Goal: Navigation & Orientation: Find specific page/section

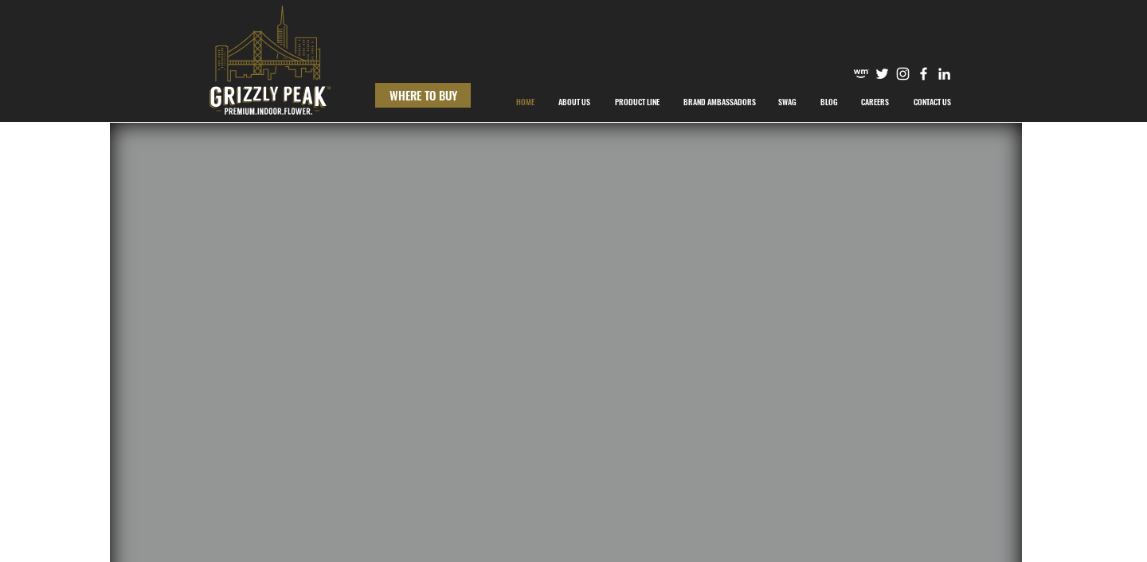
click at [422, 95] on span "WHERE TO BUY" at bounding box center [424, 95] width 68 height 17
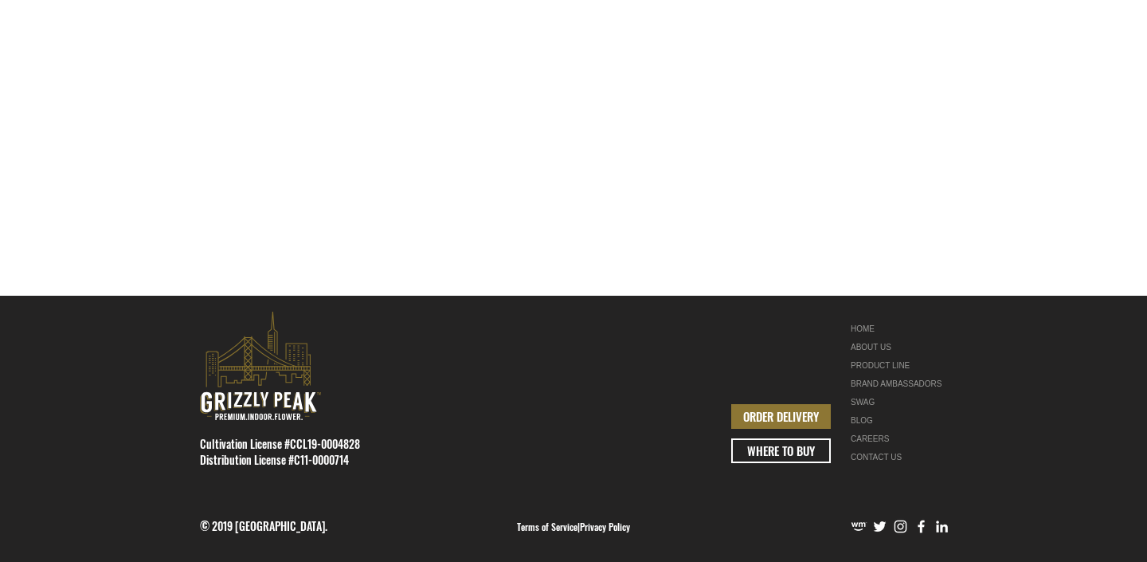
scroll to position [641, 0]
click at [862, 361] on link "PRODUCT LINE" at bounding box center [901, 365] width 100 height 18
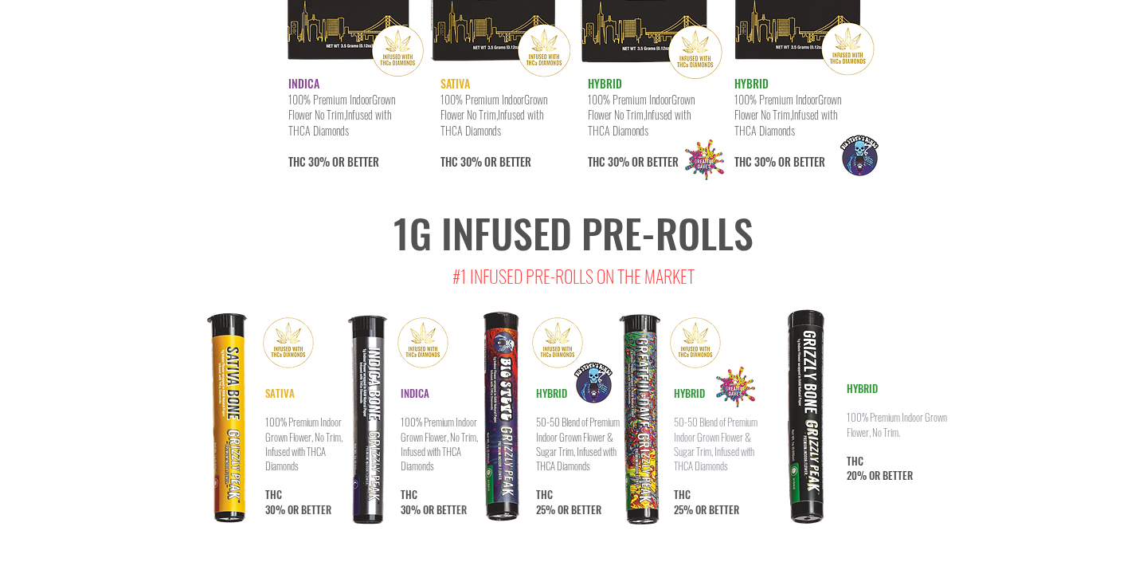
scroll to position [8166, 0]
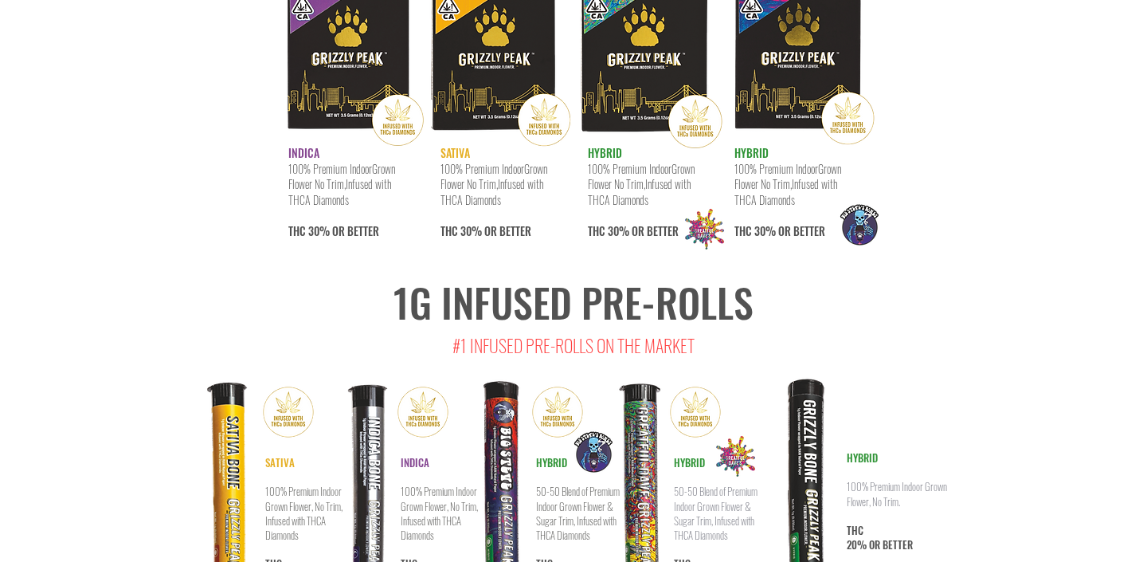
click at [641, 392] on img at bounding box center [635, 487] width 99 height 226
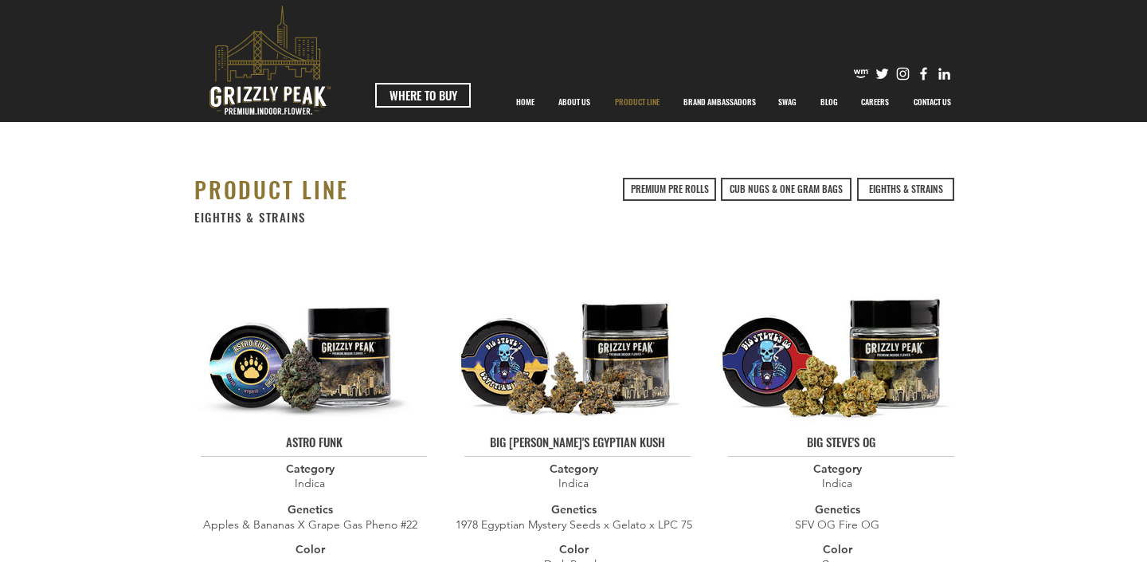
scroll to position [0, 0]
click at [662, 185] on span "PREMIUM PRE ROLLS" at bounding box center [670, 189] width 78 height 14
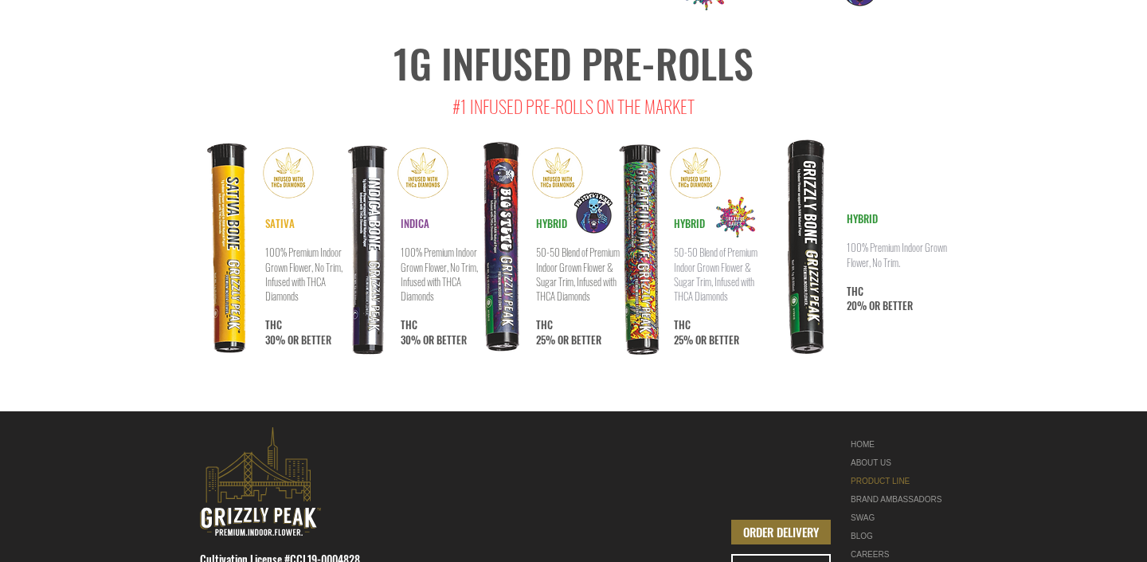
scroll to position [8404, 0]
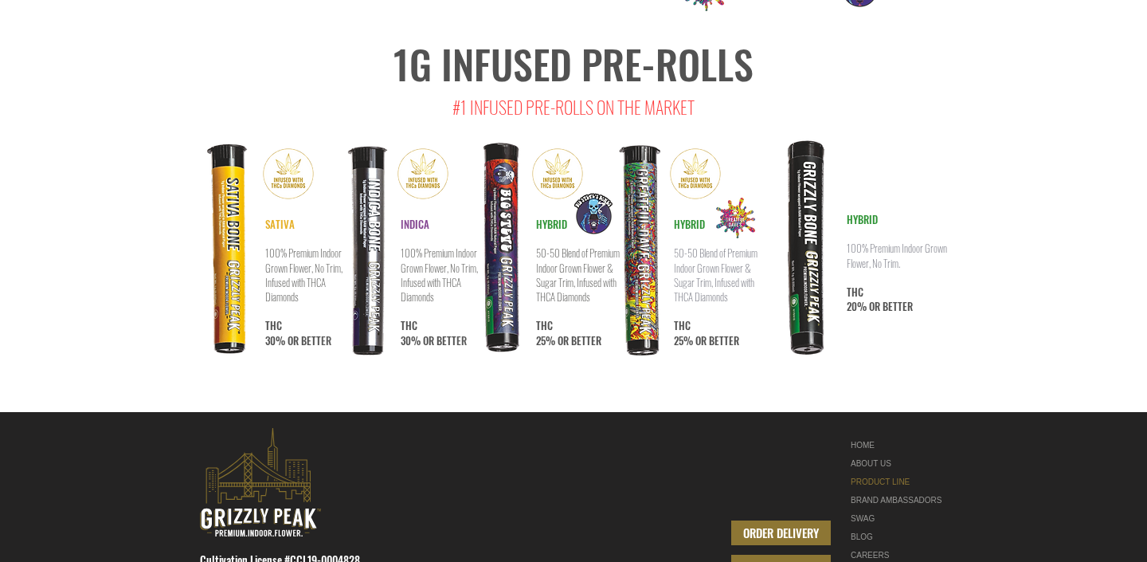
click at [760, 559] on span "WHERE TO BUY" at bounding box center [781, 567] width 68 height 17
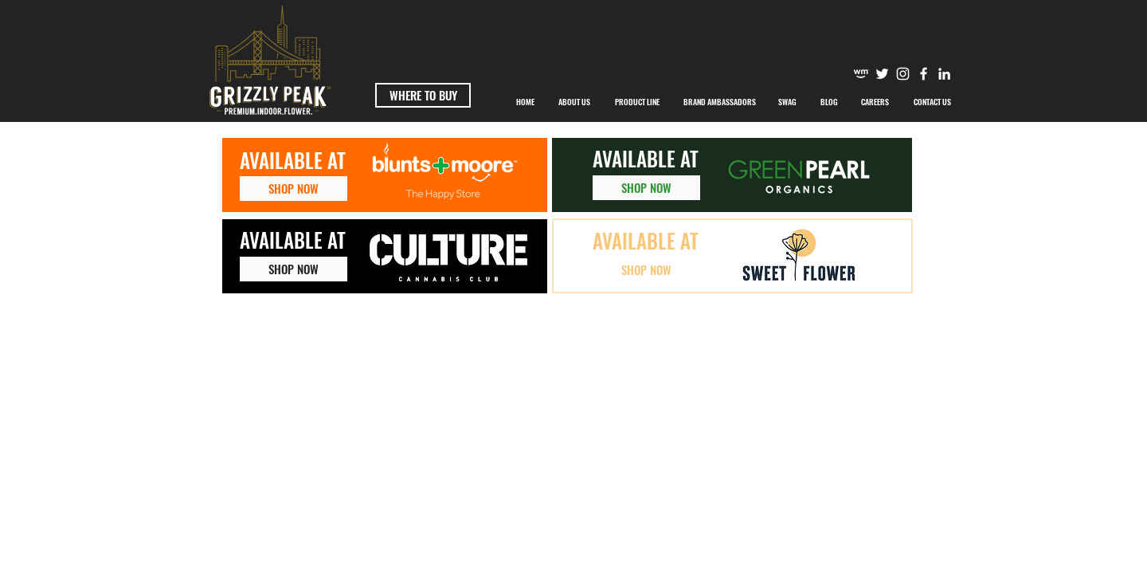
click at [628, 265] on span "SHOP NOW" at bounding box center [647, 269] width 50 height 17
click at [394, 266] on img at bounding box center [448, 258] width 191 height 64
click at [439, 262] on img at bounding box center [448, 258] width 191 height 64
click at [322, 269] on link "SHOP NOW" at bounding box center [294, 269] width 108 height 25
click at [296, 188] on span "SHOP NOW" at bounding box center [294, 188] width 50 height 17
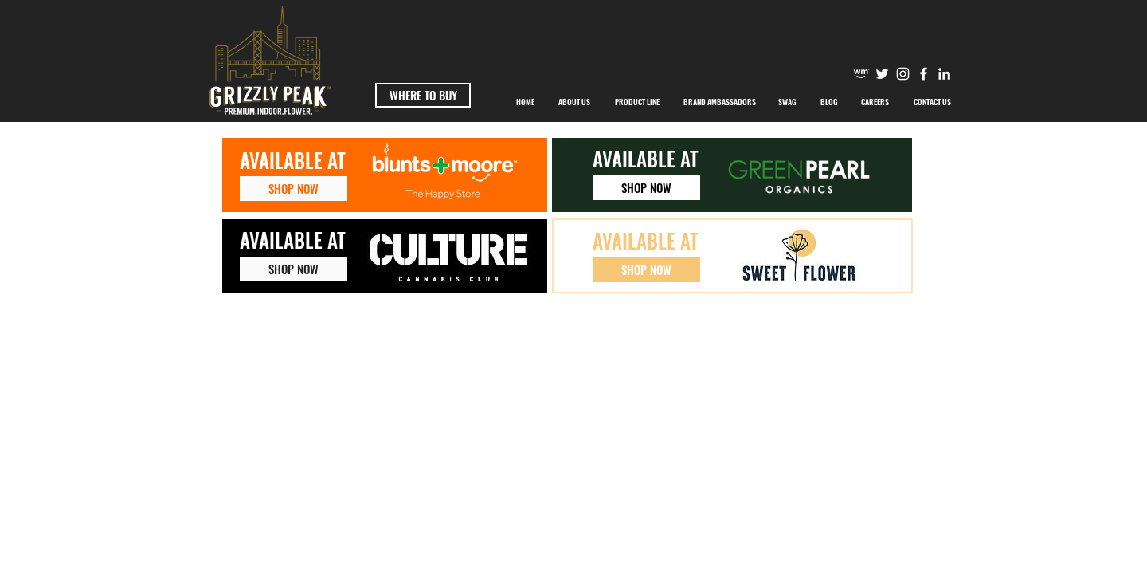
click at [614, 185] on link "SHOP NOW" at bounding box center [647, 187] width 108 height 25
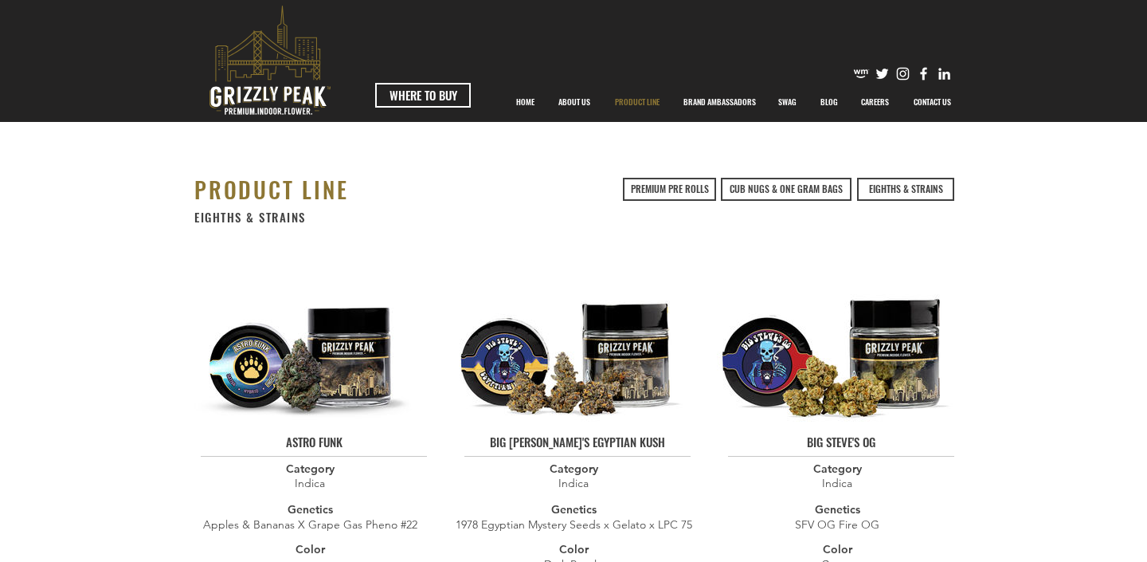
scroll to position [8404, 0]
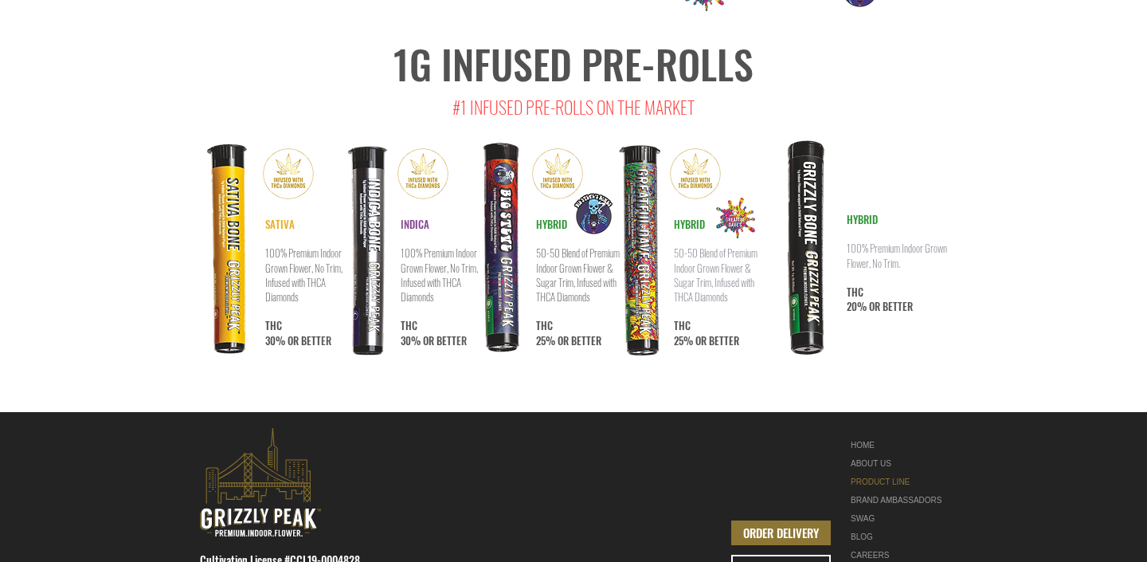
click at [666, 135] on img at bounding box center [635, 248] width 99 height 226
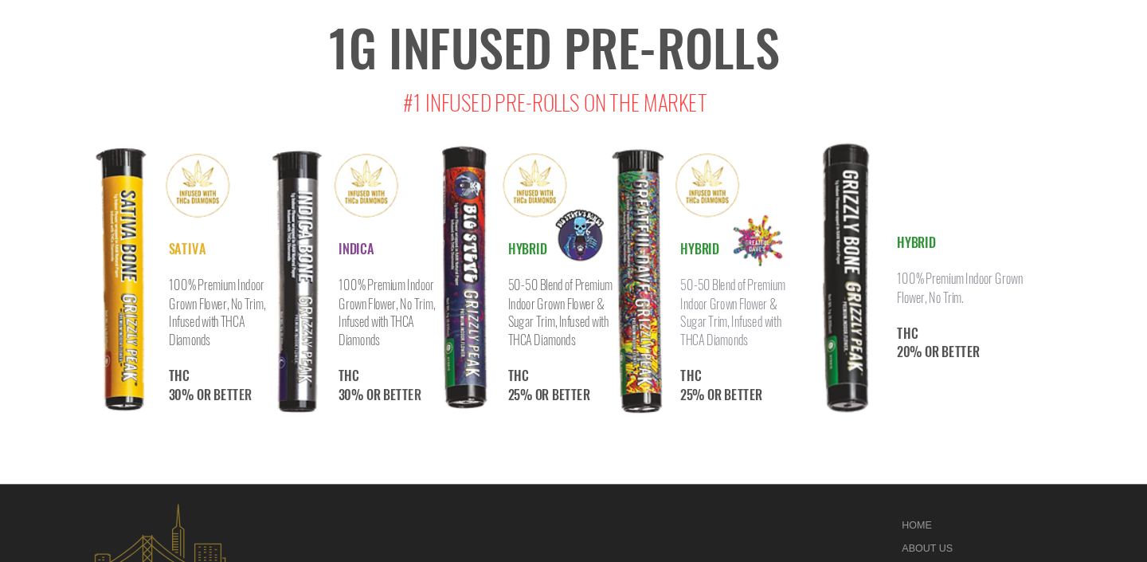
scroll to position [8181, 0]
